Goal: Task Accomplishment & Management: Complete application form

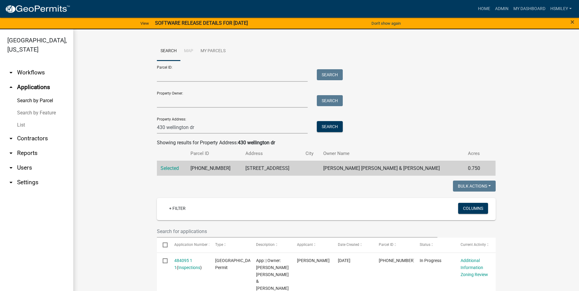
scroll to position [92, 0]
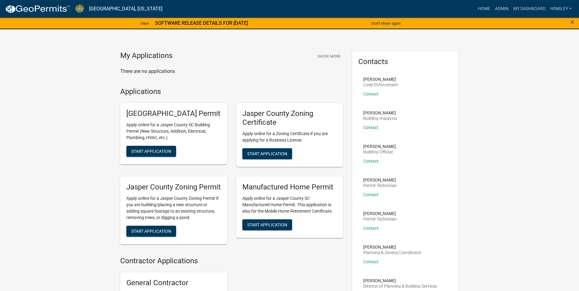
drag, startPoint x: 136, startPoint y: 3, endPoint x: 65, endPoint y: 166, distance: 177.2
click at [65, 166] on div "My Applications Show More There are no applications Applications Jasper County …" at bounding box center [289, 193] width 579 height 373
click at [528, 7] on link "My Dashboard" at bounding box center [529, 9] width 37 height 12
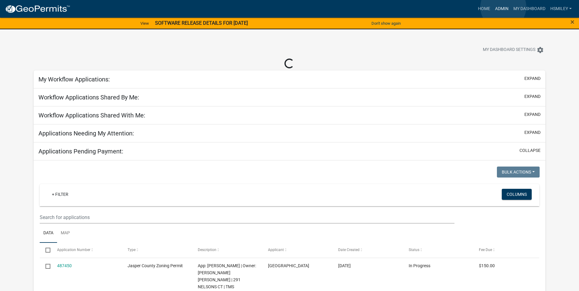
click at [503, 7] on link "Admin" at bounding box center [501, 9] width 18 height 12
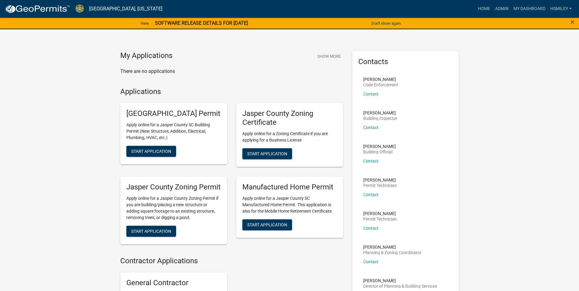
click at [570, 23] on div "×" at bounding box center [555, 23] width 48 height 13
click at [502, 8] on link "Admin" at bounding box center [501, 9] width 18 height 12
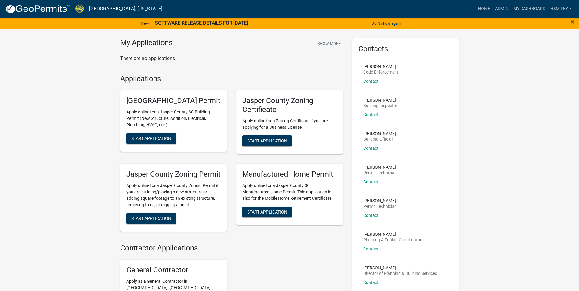
scroll to position [13, 0]
click at [502, 11] on link "Admin" at bounding box center [501, 9] width 18 height 12
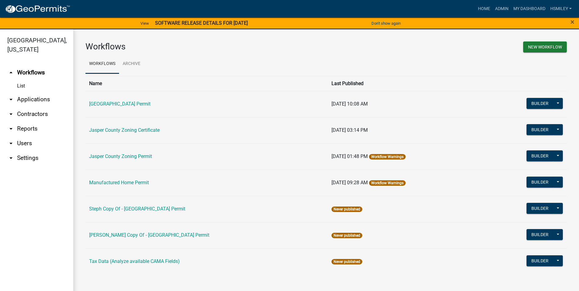
click at [36, 100] on link "arrow_drop_down Applications" at bounding box center [36, 99] width 73 height 15
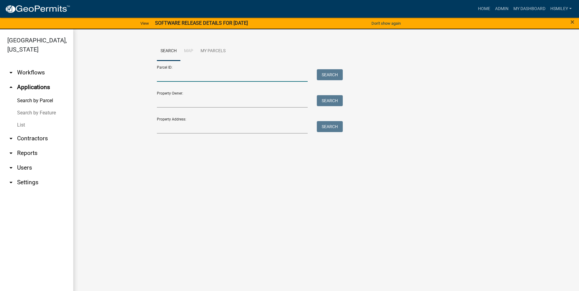
click at [194, 80] on input "Parcel ID:" at bounding box center [232, 75] width 151 height 13
click at [24, 127] on link "List" at bounding box center [36, 125] width 73 height 12
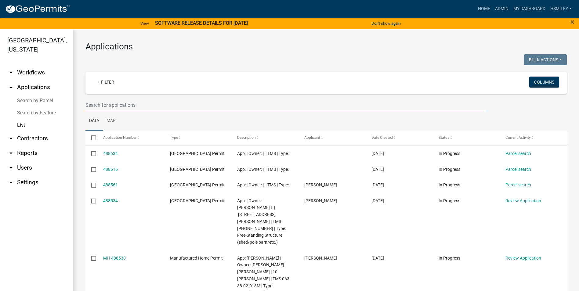
drag, startPoint x: 124, startPoint y: 105, endPoint x: 128, endPoint y: 103, distance: 4.0
click at [124, 104] on input "text" at bounding box center [284, 105] width 399 height 13
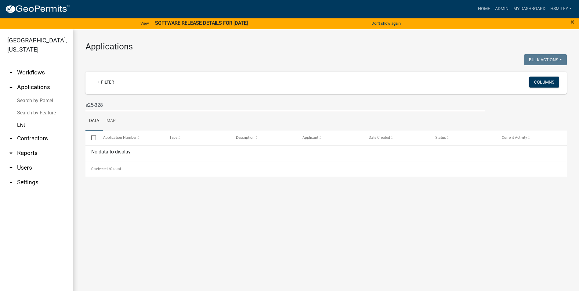
click at [95, 106] on input "s25-328" at bounding box center [284, 105] width 399 height 13
click at [87, 106] on input "s25-328" at bounding box center [284, 105] width 399 height 13
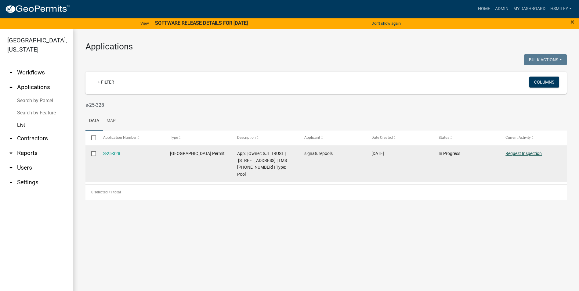
type input "s-25-328"
click at [512, 154] on link "Request Inspection" at bounding box center [523, 153] width 36 height 5
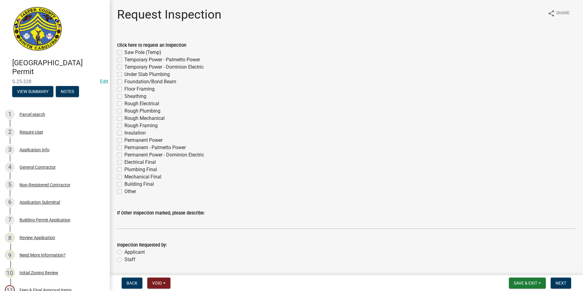
click at [124, 183] on label "Building Final" at bounding box center [139, 184] width 30 height 7
click at [124, 183] on input "Building Final" at bounding box center [126, 183] width 4 height 4
checkbox input "true"
checkbox input "false"
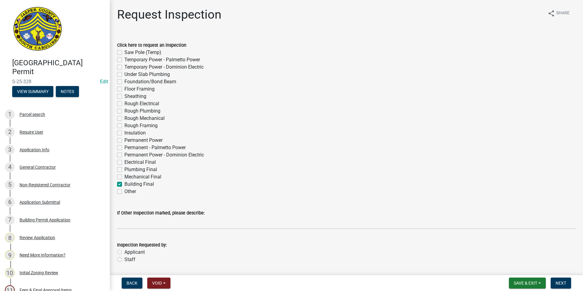
checkbox input "false"
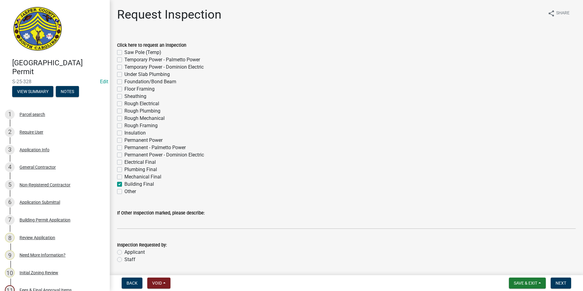
checkbox input "false"
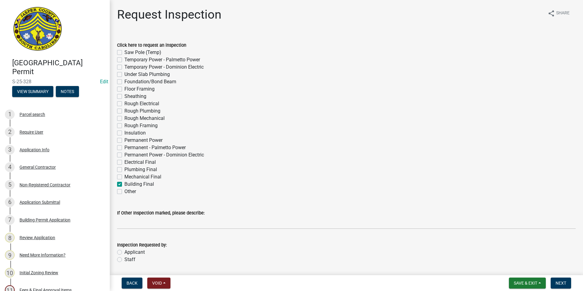
checkbox input "false"
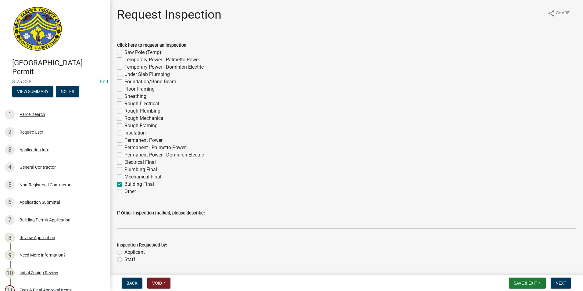
checkbox input "false"
checkbox input "true"
checkbox input "false"
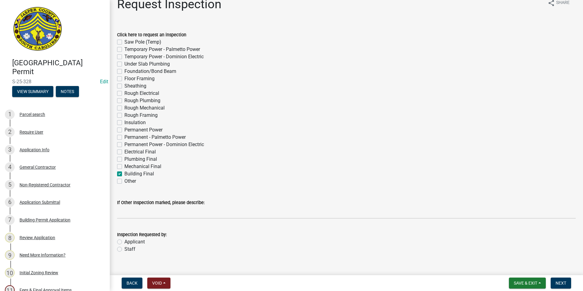
scroll to position [20, 0]
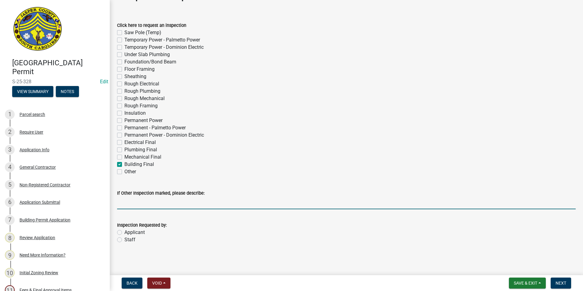
click at [133, 204] on input "If Other Inspection marked, please describe:" at bounding box center [346, 203] width 459 height 13
type input "final inspection"
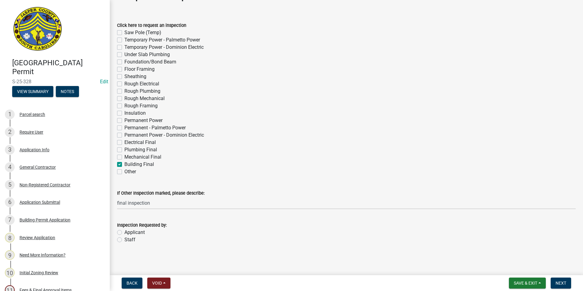
click at [167, 181] on wm-data-entity-input "Click here to request an inspection Saw Pole (Temp) Temporary Power - Palmetto …" at bounding box center [346, 97] width 459 height 167
click at [131, 233] on label "Applicant" at bounding box center [134, 232] width 20 height 7
click at [128, 233] on input "Applicant" at bounding box center [126, 231] width 4 height 4
radio input "true"
click at [561, 283] on span "Next" at bounding box center [561, 283] width 11 height 5
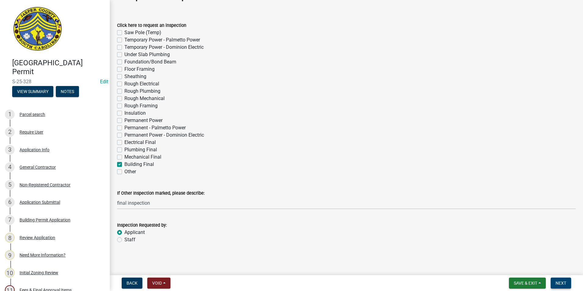
scroll to position [0, 0]
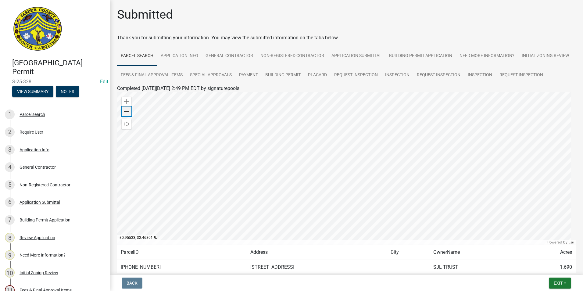
click at [127, 114] on span at bounding box center [126, 111] width 5 height 5
click at [126, 112] on span at bounding box center [126, 111] width 5 height 5
